Goal: Find specific page/section: Find specific page/section

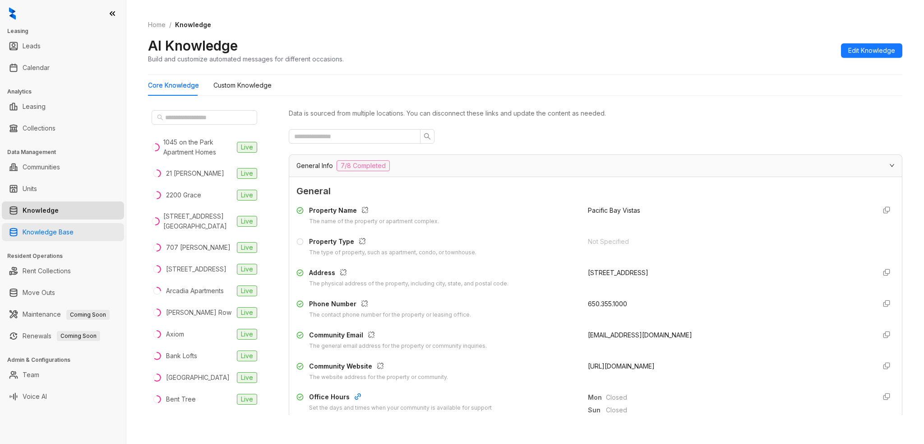
scroll to position [90, 0]
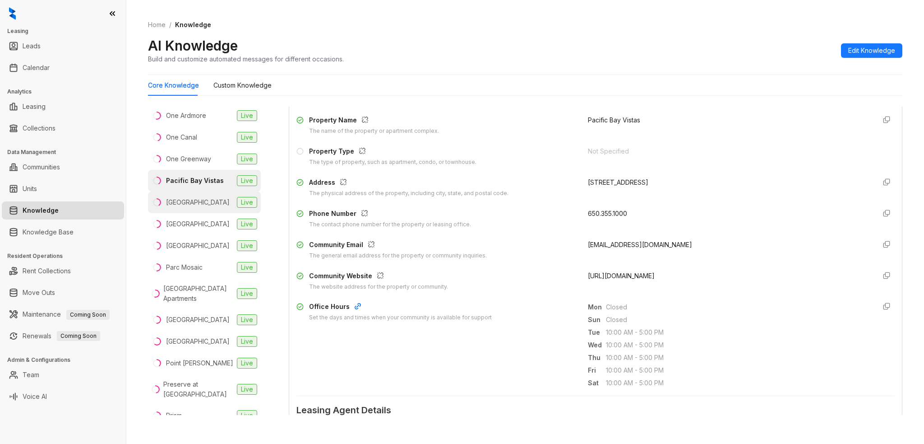
click at [195, 207] on div "[GEOGRAPHIC_DATA]" at bounding box center [198, 202] width 64 height 10
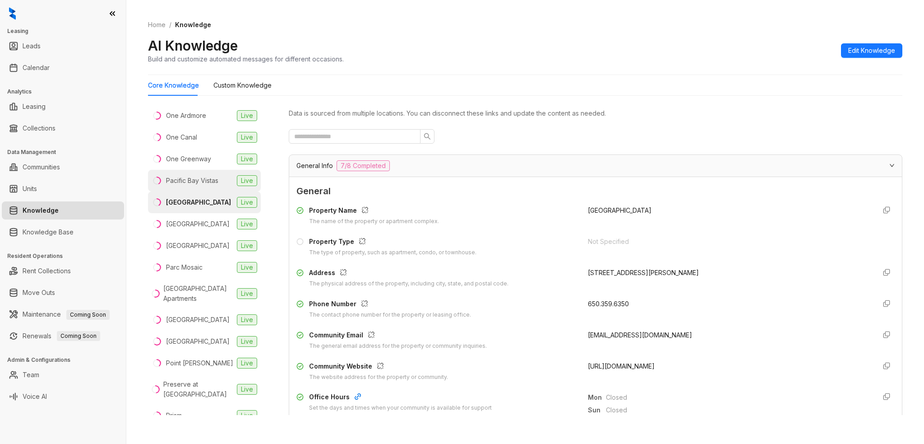
click at [199, 185] on div "Pacific Bay Vistas" at bounding box center [192, 181] width 52 height 10
click at [190, 207] on div "[GEOGRAPHIC_DATA]" at bounding box center [198, 202] width 64 height 10
click at [199, 191] on li "Pacific Bay Vistas Live" at bounding box center [204, 181] width 113 height 22
click at [50, 66] on link "Calendar" at bounding box center [36, 68] width 27 height 18
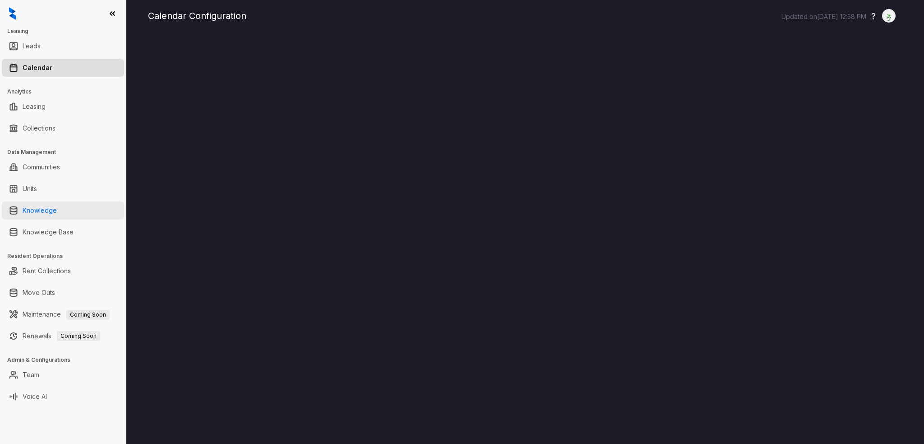
click at [56, 202] on link "Knowledge" at bounding box center [40, 210] width 34 height 18
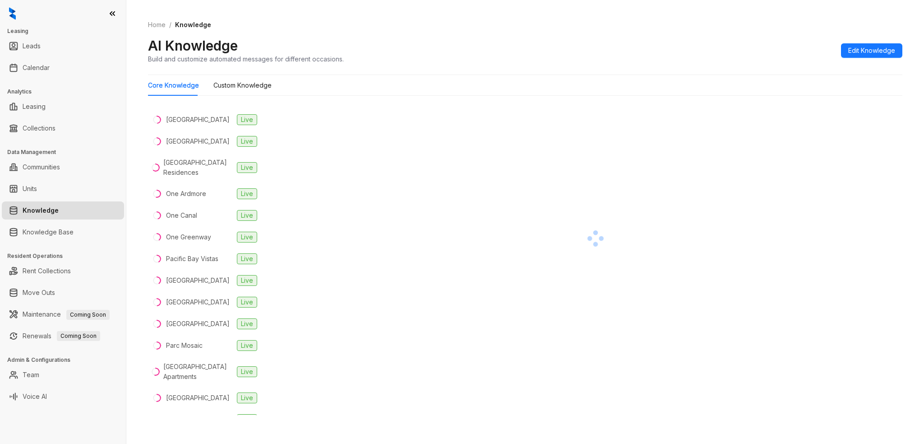
scroll to position [1173, 0]
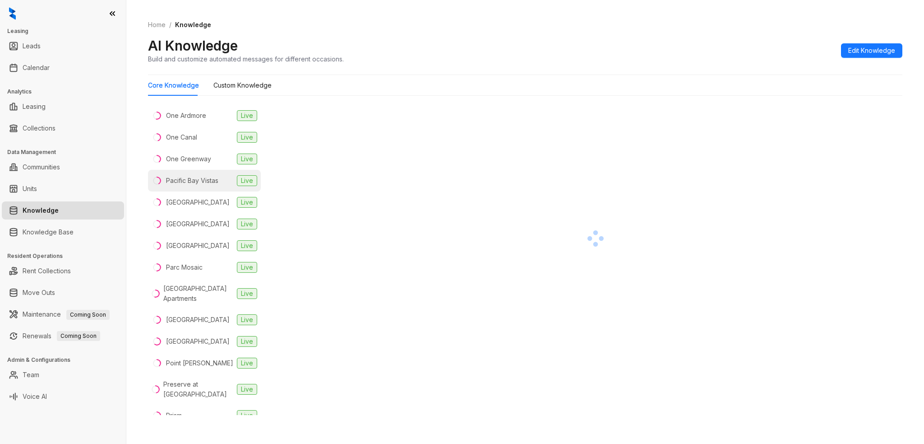
click at [191, 191] on li "Pacific Bay Vistas Live" at bounding box center [204, 181] width 113 height 22
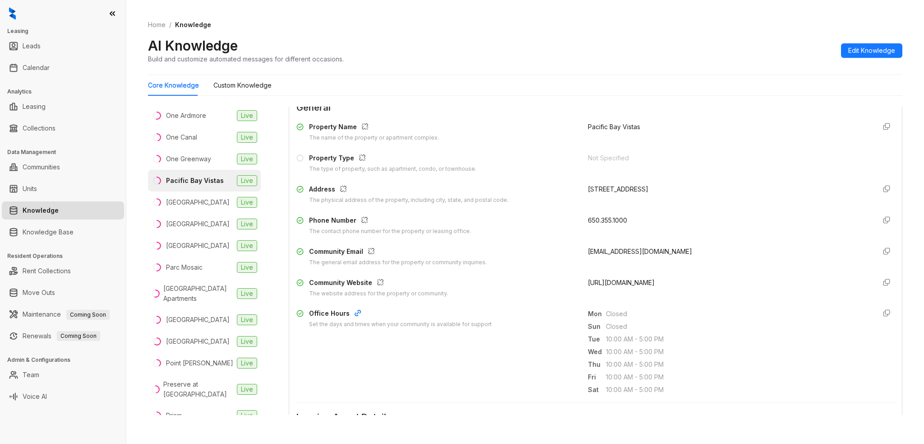
scroll to position [180, 0]
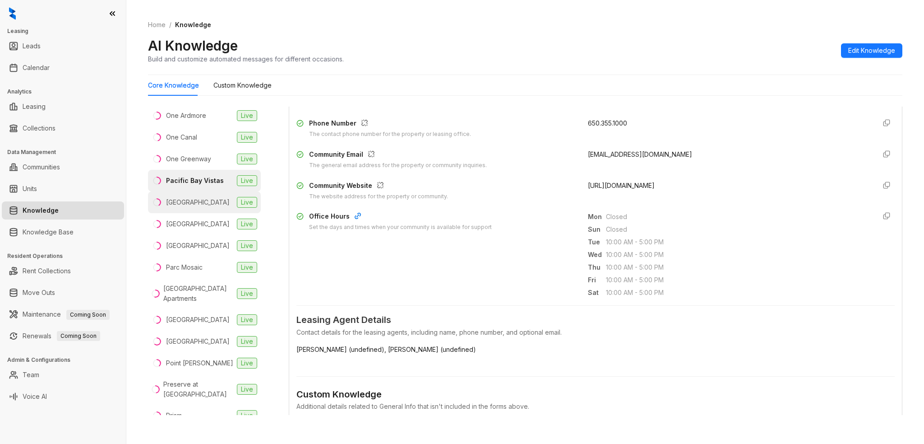
click at [222, 213] on li "[GEOGRAPHIC_DATA] Live" at bounding box center [204, 202] width 113 height 22
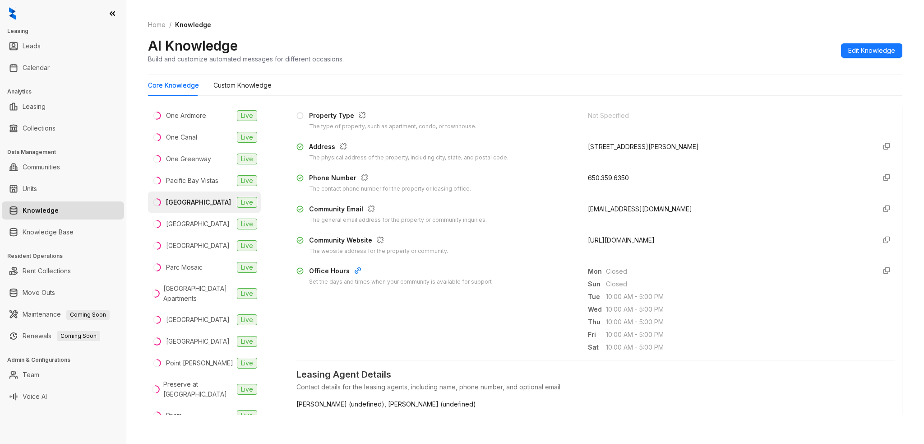
scroll to position [180, 0]
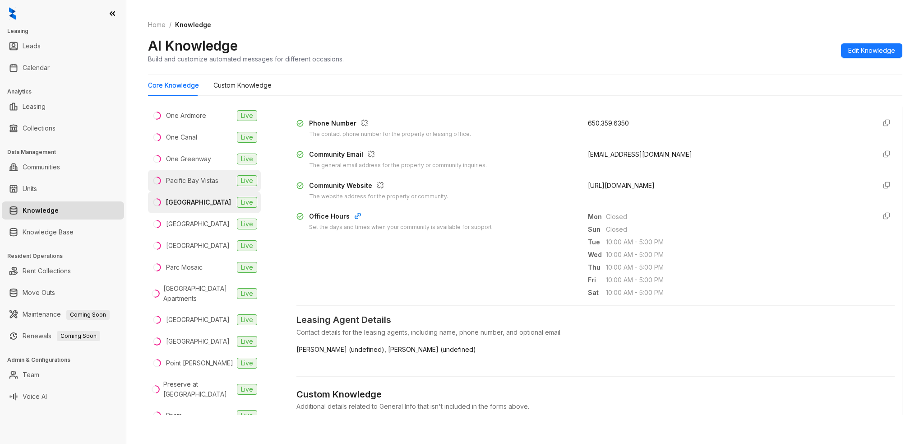
click at [197, 185] on div "Pacific Bay Vistas" at bounding box center [192, 181] width 52 height 10
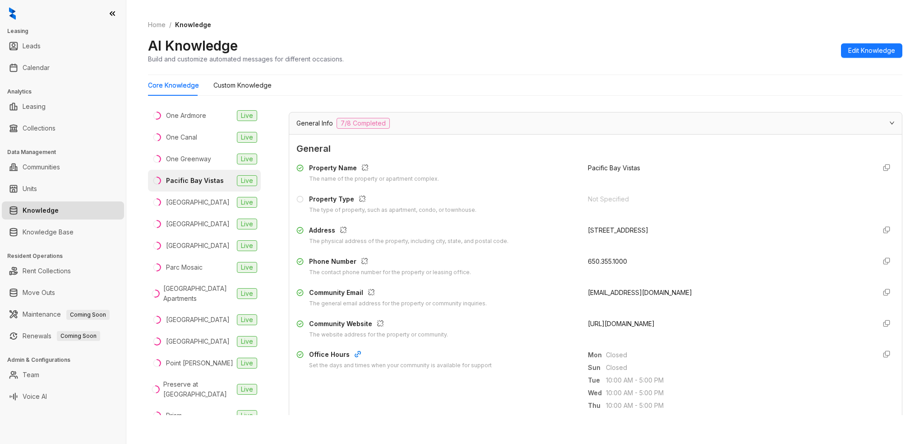
scroll to position [90, 0]
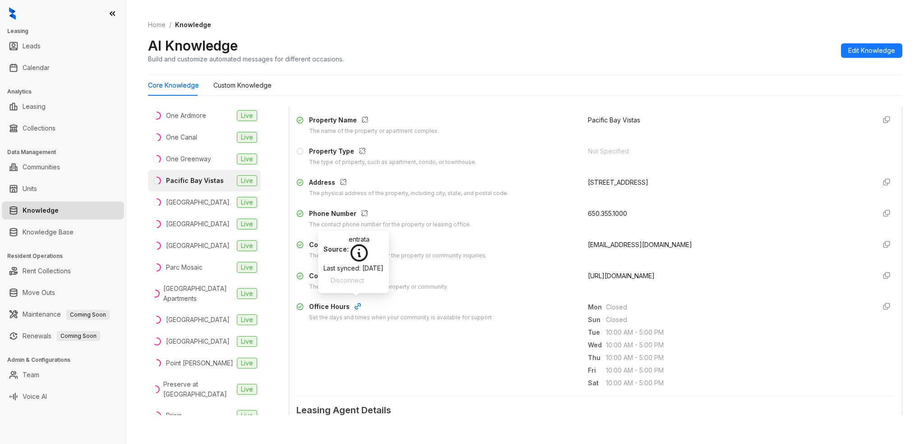
click at [354, 305] on icon "button" at bounding box center [357, 305] width 7 height 7
click at [370, 252] on icon at bounding box center [359, 252] width 21 height 21
